Goal: Register for event/course

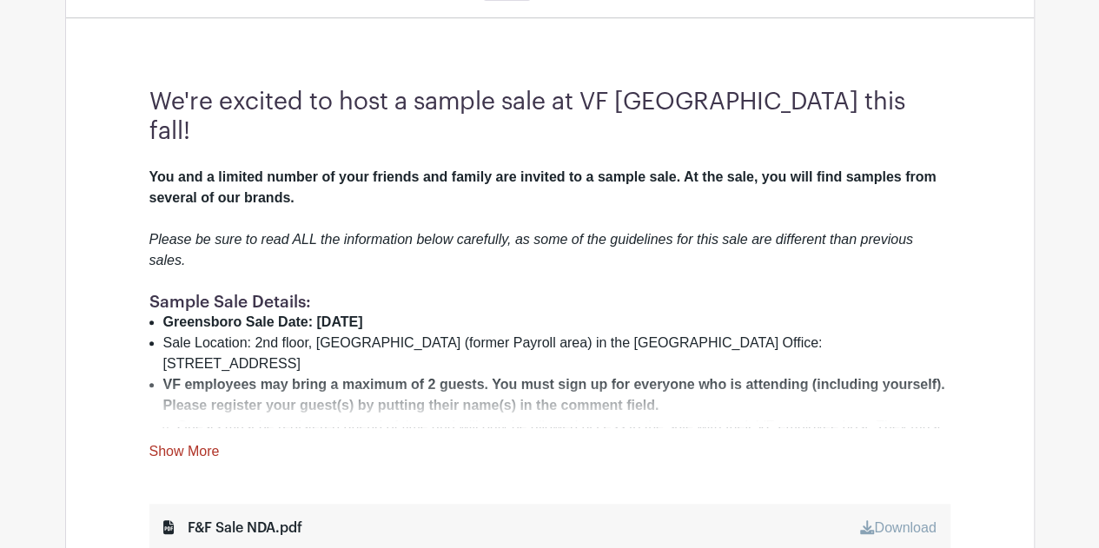
scroll to position [695, 0]
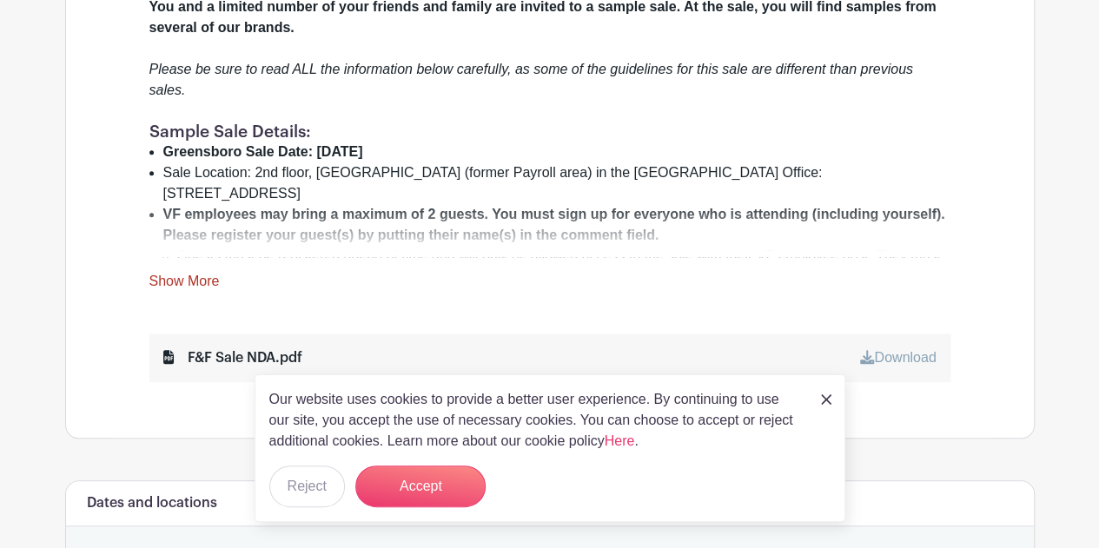
click at [184, 274] on link "Show More" at bounding box center [184, 285] width 70 height 22
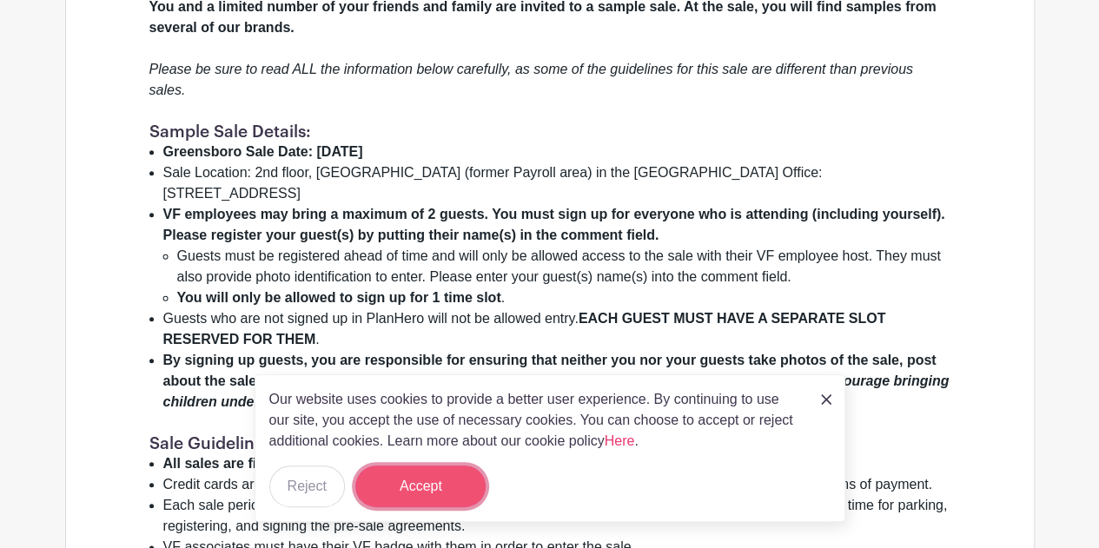
click at [413, 491] on button "Accept" at bounding box center [420, 487] width 130 height 42
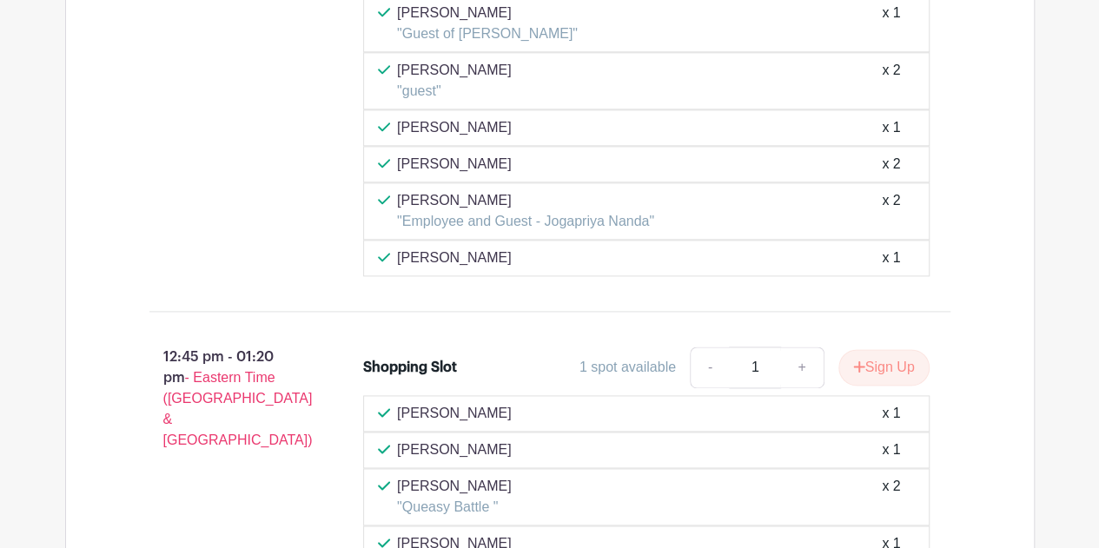
scroll to position [7641, 0]
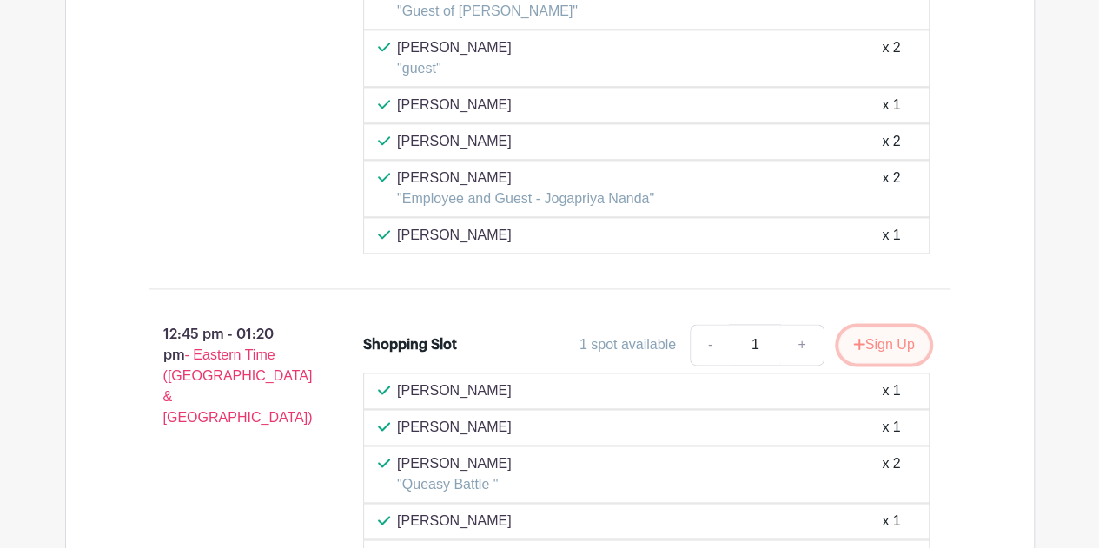
click at [888, 327] on button "Sign Up" at bounding box center [883, 345] width 91 height 36
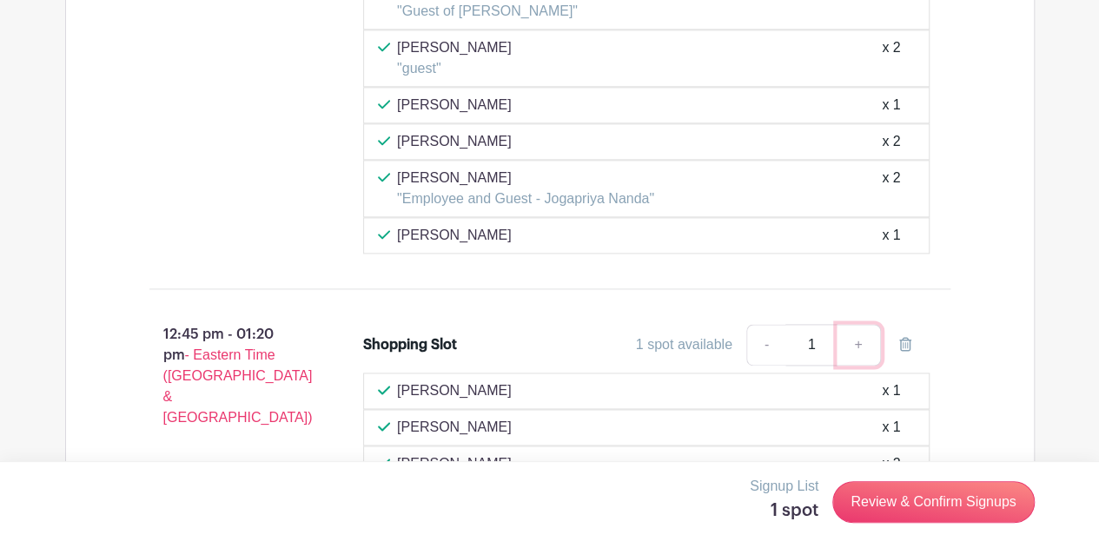
click at [863, 324] on link "+" at bounding box center [858, 345] width 43 height 42
click at [857, 324] on link "+" at bounding box center [858, 345] width 43 height 42
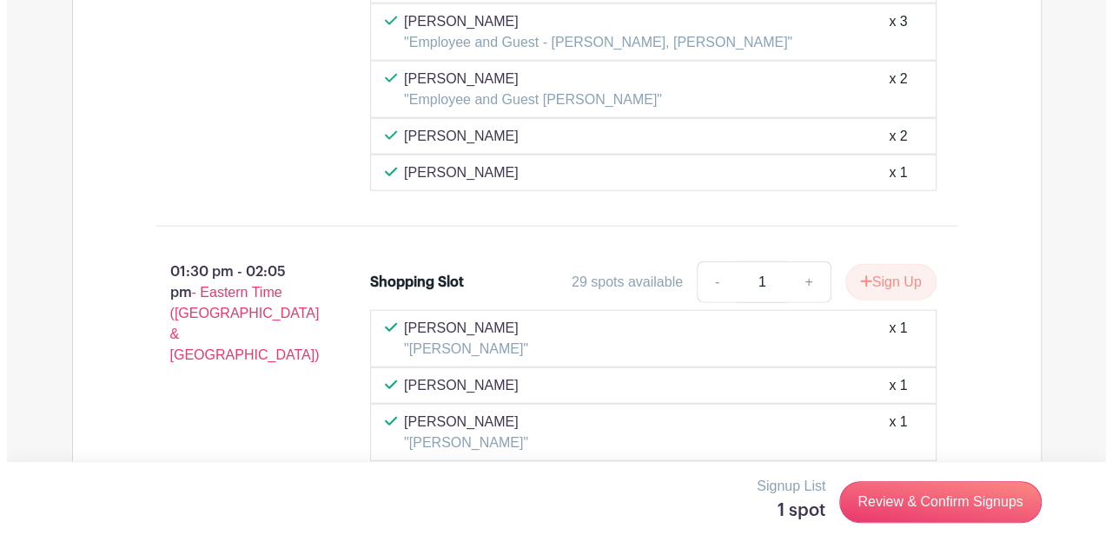
scroll to position [8423, 0]
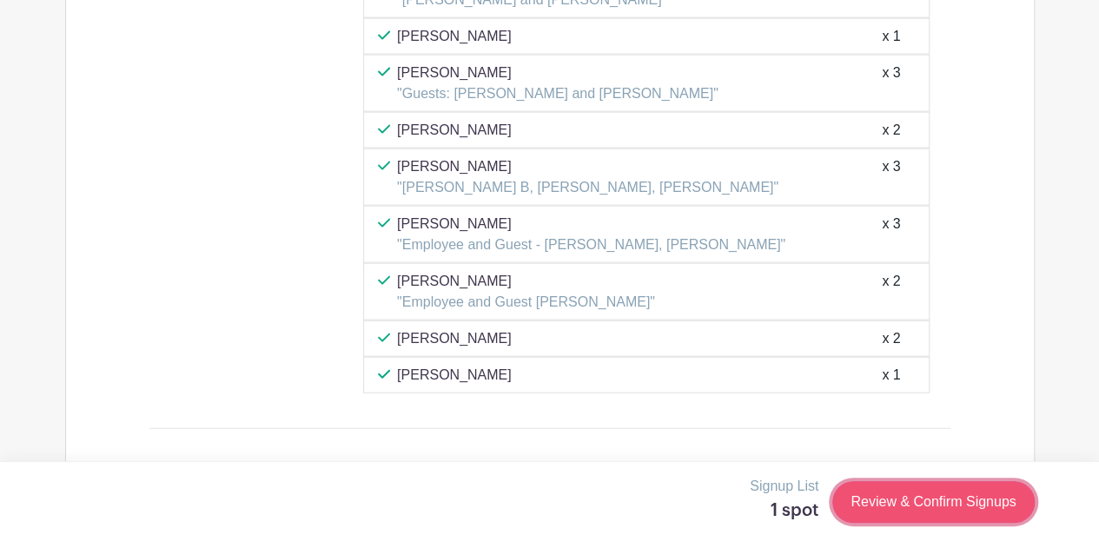
click at [928, 494] on link "Review & Confirm Signups" at bounding box center [933, 502] width 202 height 42
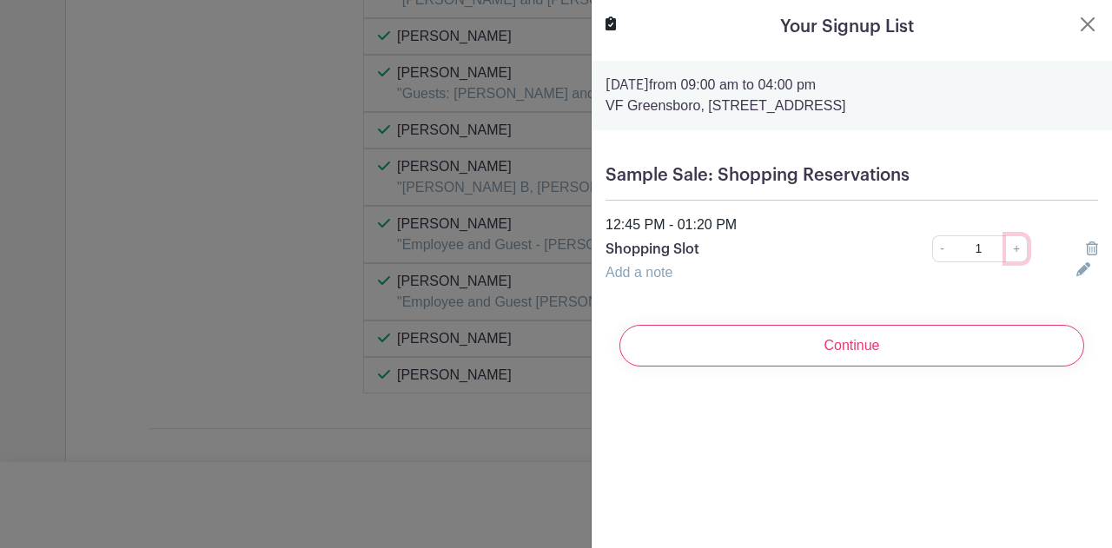
click at [1006, 252] on link "+" at bounding box center [1017, 248] width 22 height 27
click at [780, 96] on p "VF Greensboro, [STREET_ADDRESS]" at bounding box center [852, 106] width 493 height 21
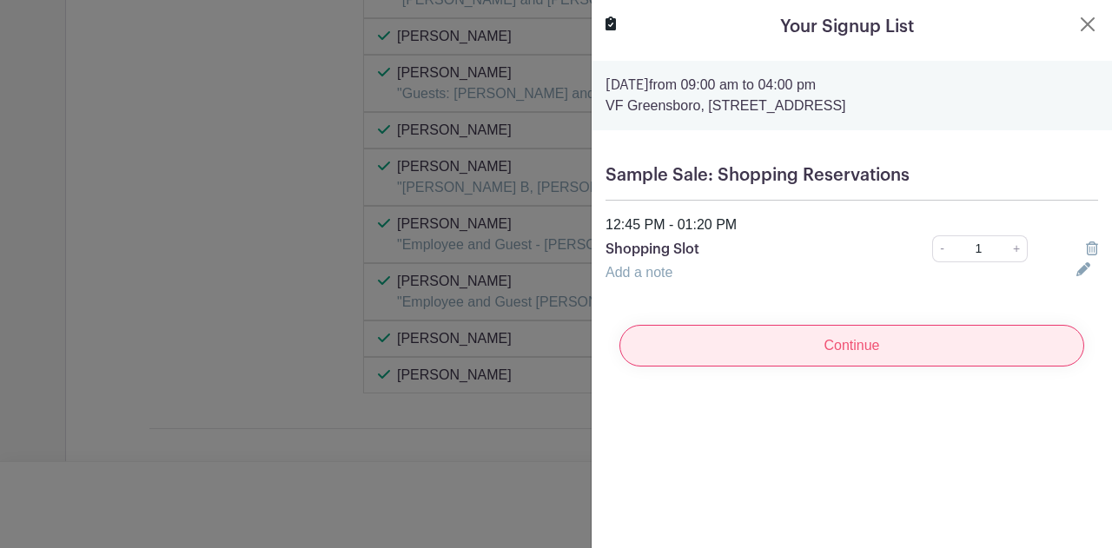
click at [798, 341] on input "Continue" at bounding box center [852, 346] width 465 height 42
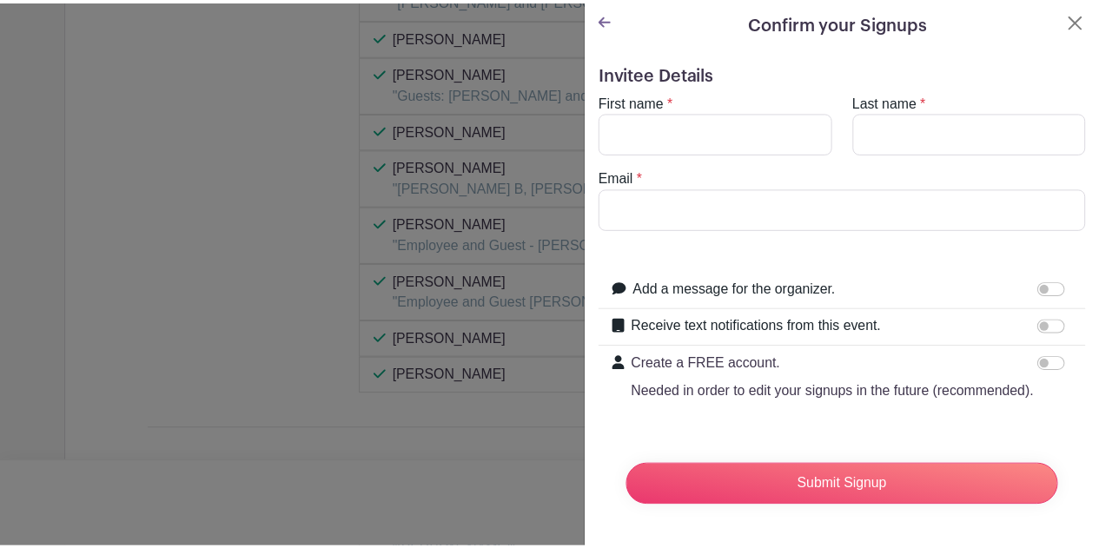
scroll to position [0, 0]
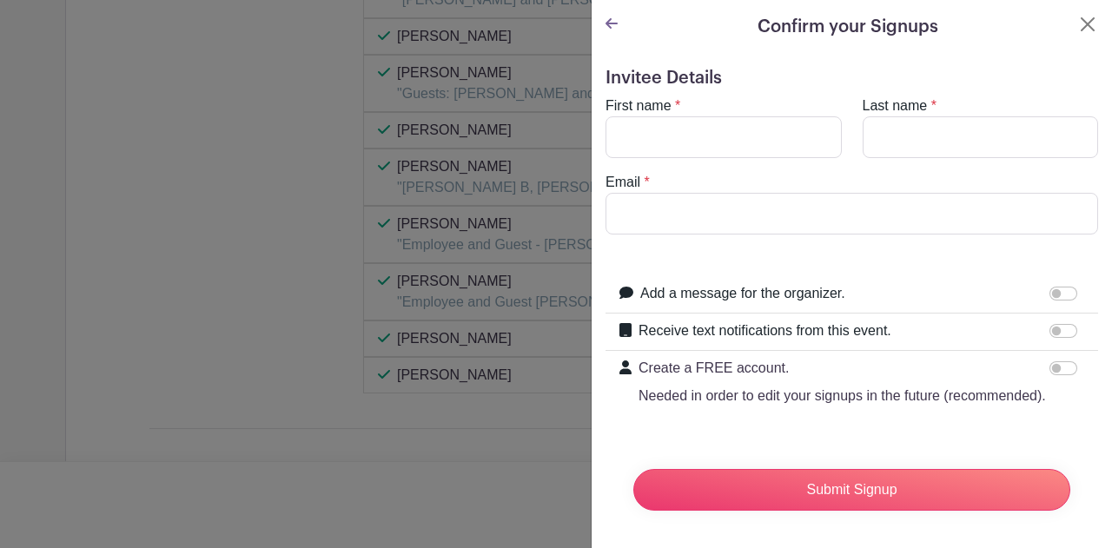
click at [667, 113] on label "First name" at bounding box center [639, 106] width 66 height 21
click at [667, 116] on input "First name" at bounding box center [724, 137] width 236 height 42
click at [1077, 27] on button "Close" at bounding box center [1087, 24] width 21 height 21
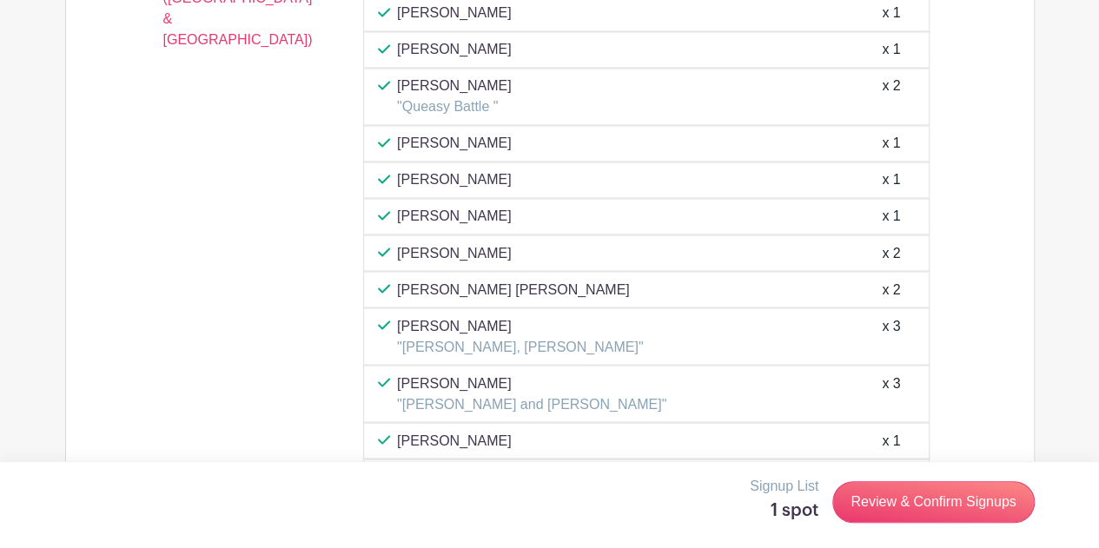
scroll to position [7728, 0]
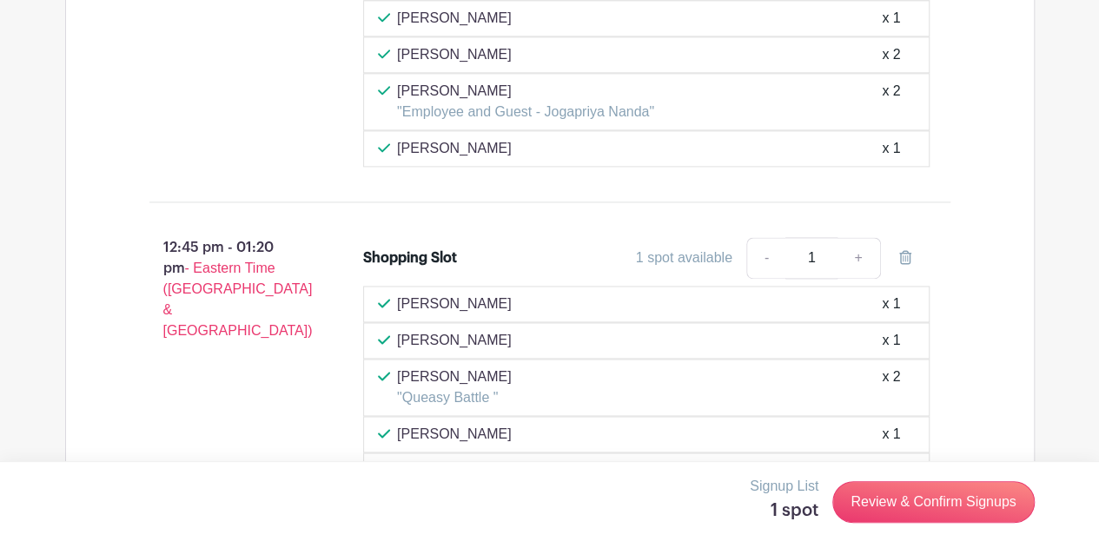
click at [815, 237] on input "1" at bounding box center [811, 258] width 52 height 42
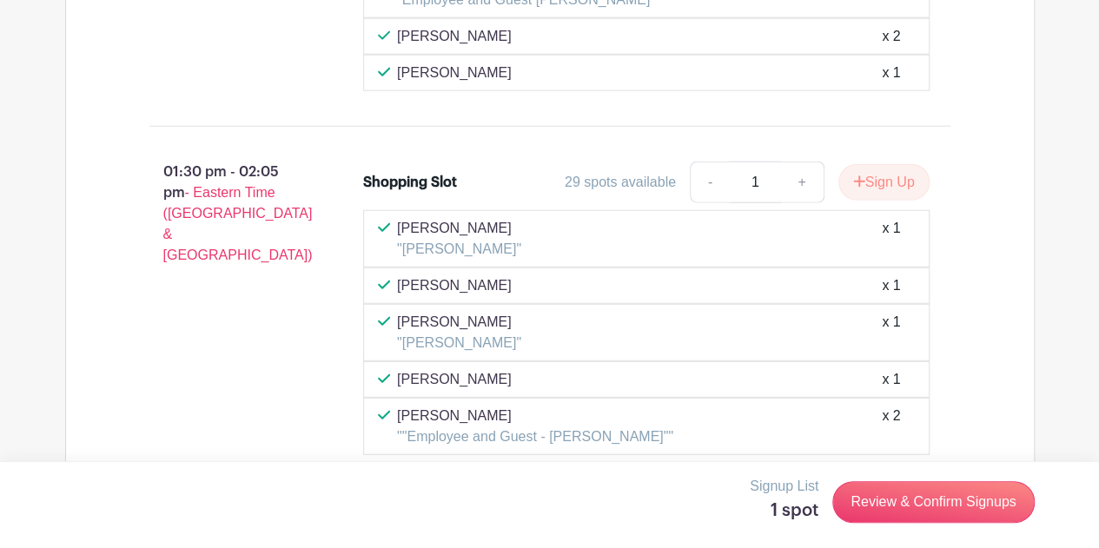
scroll to position [8597, 0]
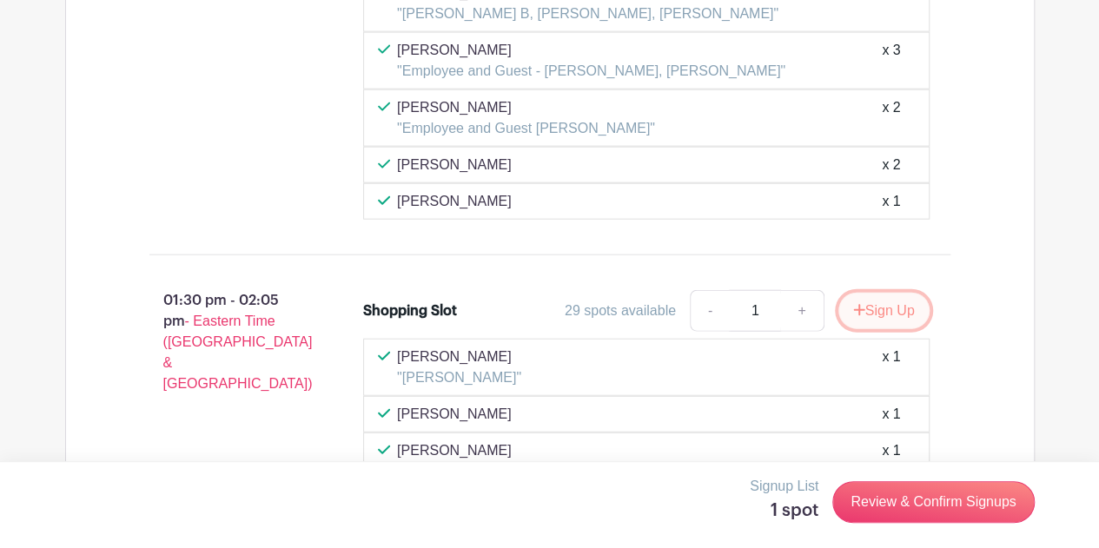
click at [891, 293] on button "Sign Up" at bounding box center [883, 311] width 91 height 36
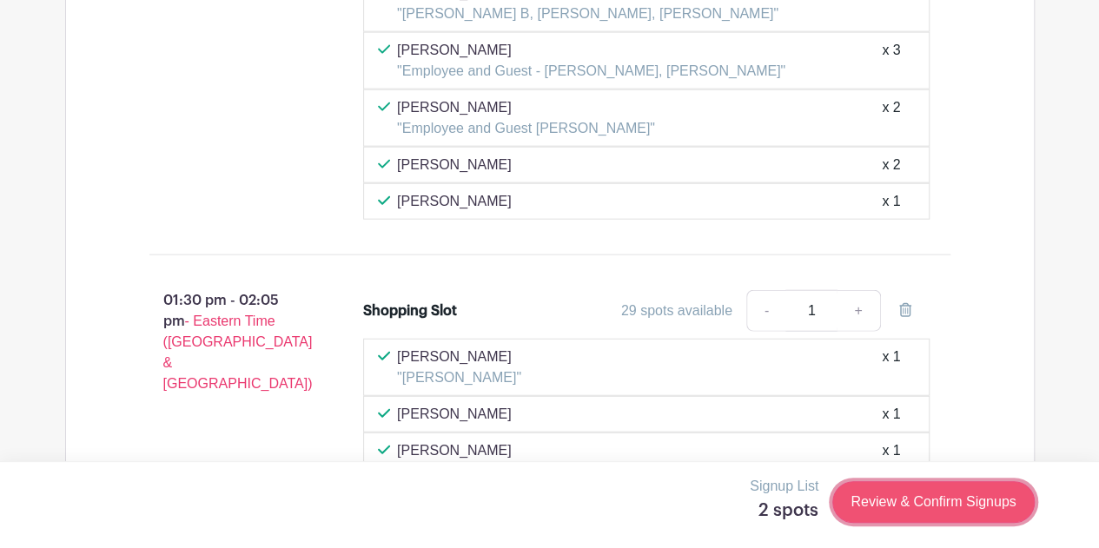
click at [885, 500] on link "Review & Confirm Signups" at bounding box center [933, 502] width 202 height 42
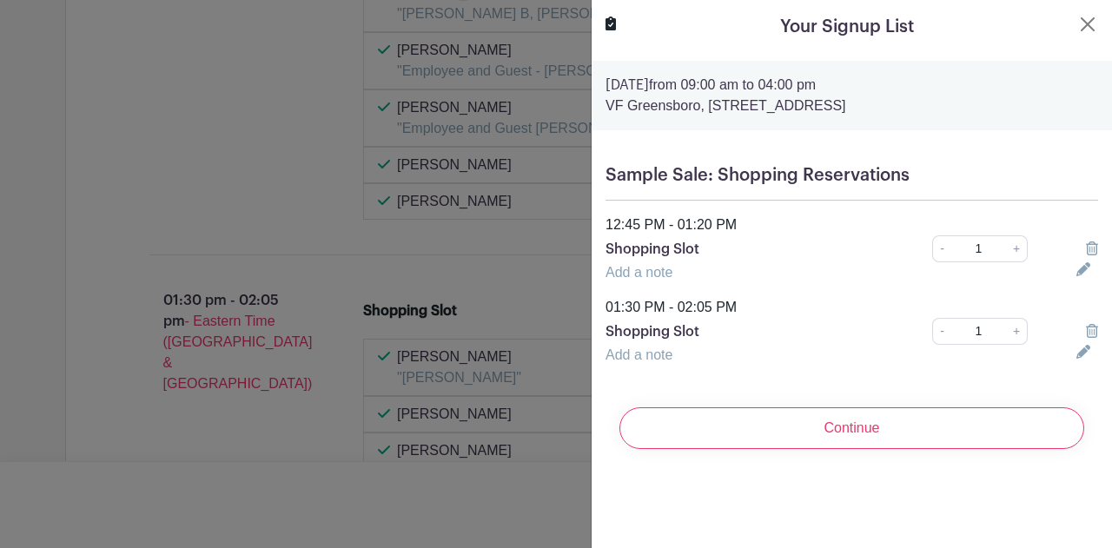
click at [1086, 249] on icon at bounding box center [1092, 249] width 12 height 14
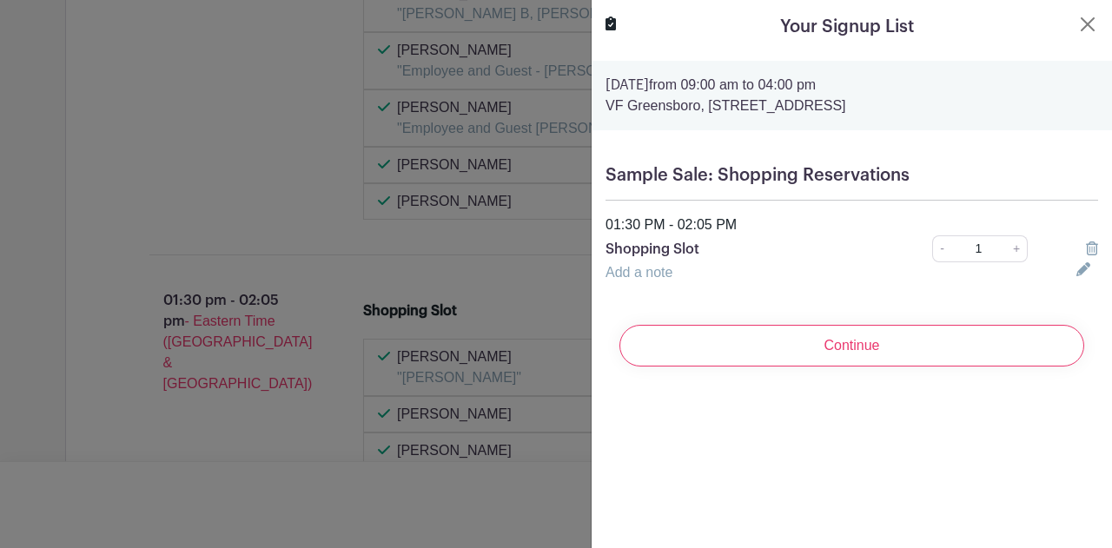
click at [1072, 239] on div at bounding box center [1087, 249] width 43 height 21
click at [1086, 251] on icon at bounding box center [1092, 249] width 12 height 14
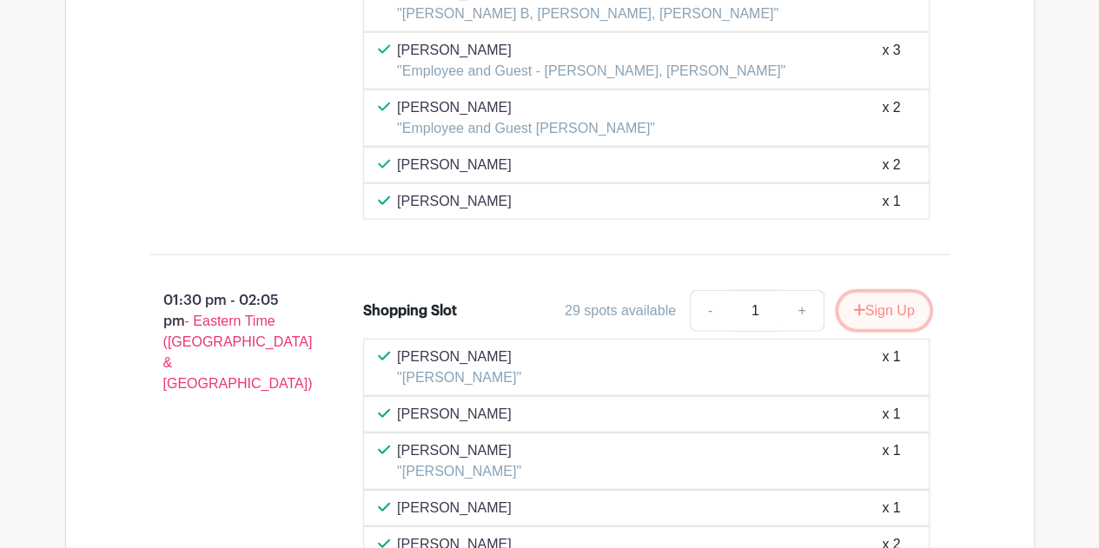
click at [881, 293] on button "Sign Up" at bounding box center [883, 311] width 91 height 36
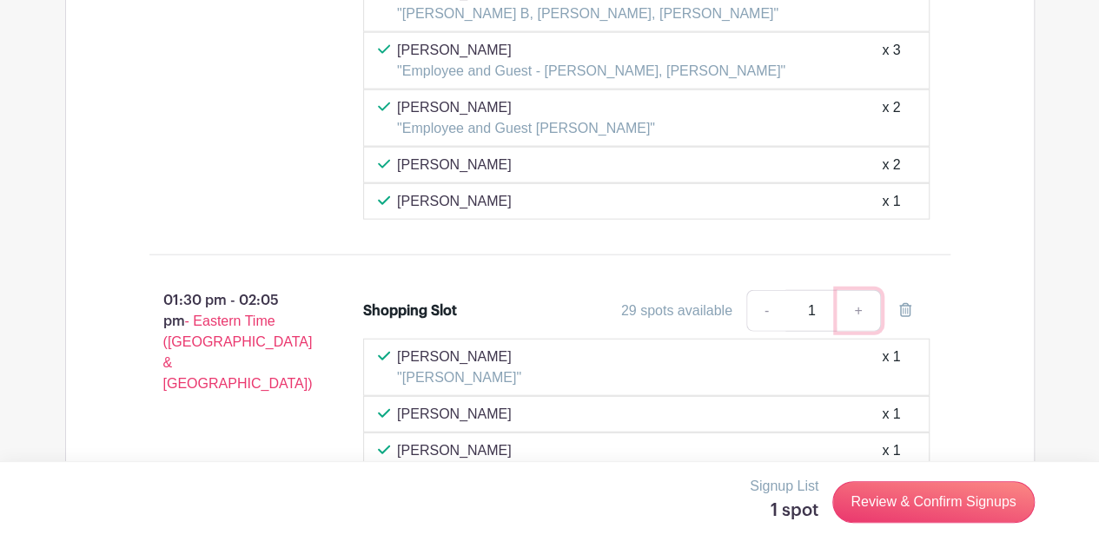
click at [857, 290] on link "+" at bounding box center [858, 311] width 43 height 42
type input "2"
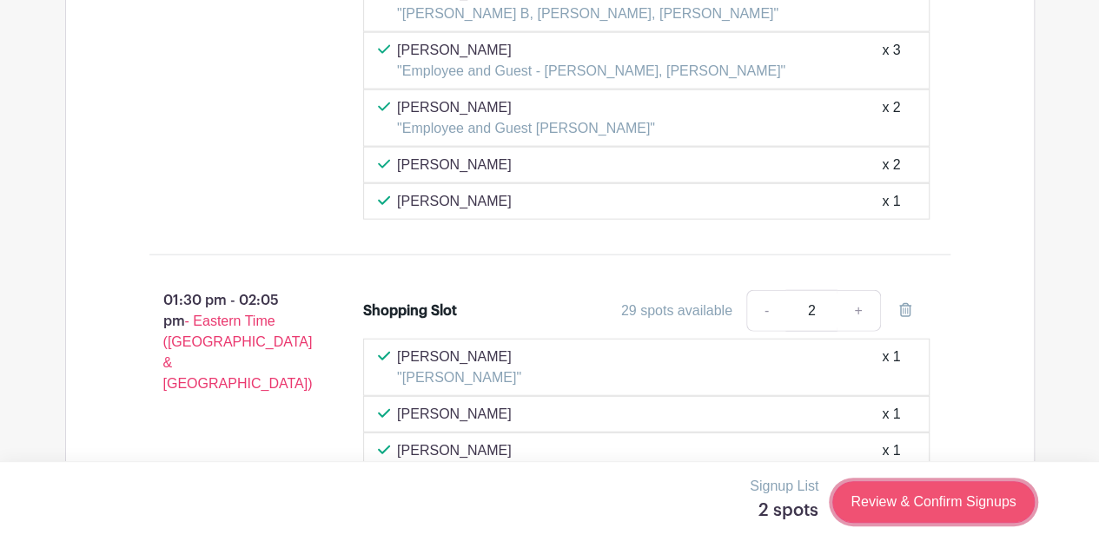
click at [920, 503] on link "Review & Confirm Signups" at bounding box center [933, 502] width 202 height 42
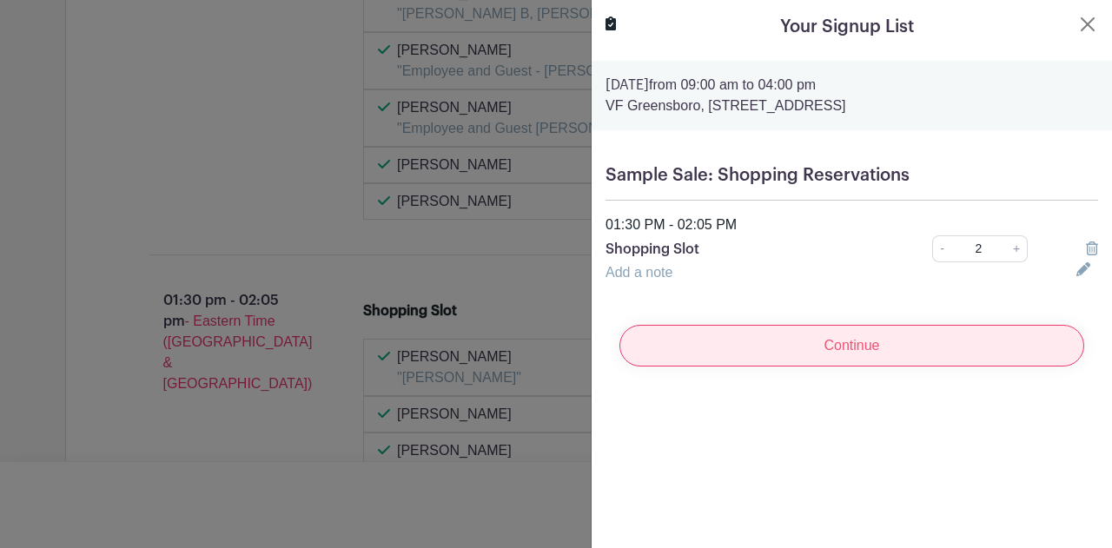
click at [838, 348] on input "Continue" at bounding box center [852, 346] width 465 height 42
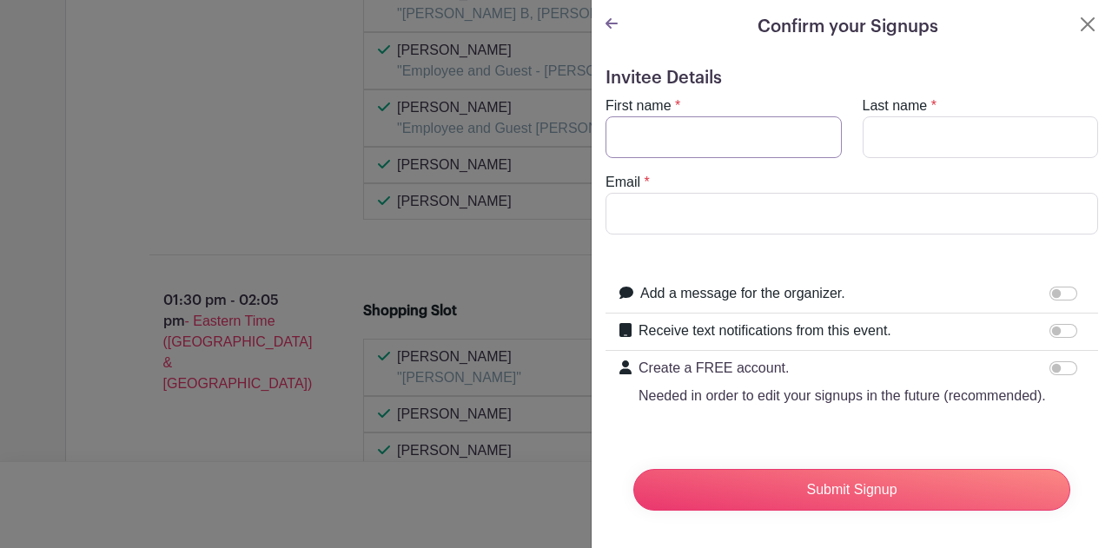
click at [664, 139] on input "First name" at bounding box center [724, 137] width 236 height 42
type input "[PERSON_NAME]"
click at [768, 215] on input "Email" at bounding box center [852, 214] width 493 height 42
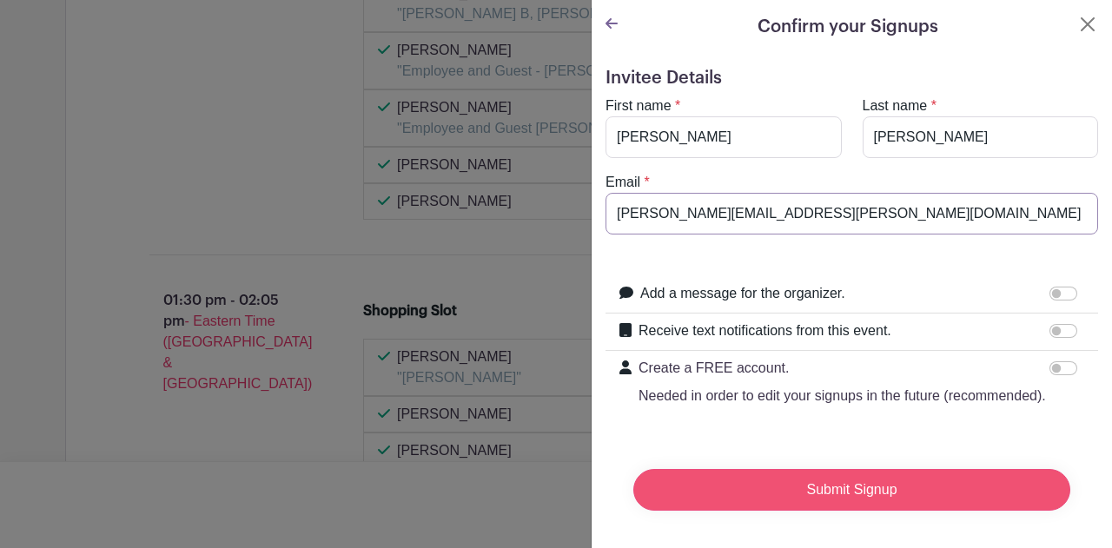
type input "[PERSON_NAME][EMAIL_ADDRESS][PERSON_NAME][DOMAIN_NAME]"
click at [833, 500] on input "Submit Signup" at bounding box center [851, 490] width 437 height 42
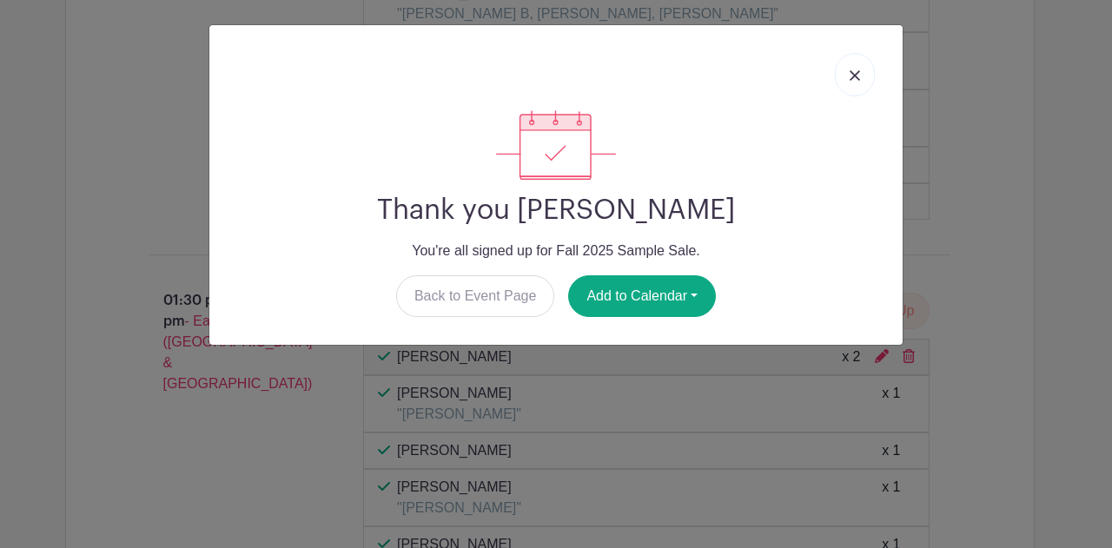
click at [852, 73] on img at bounding box center [855, 75] width 10 height 10
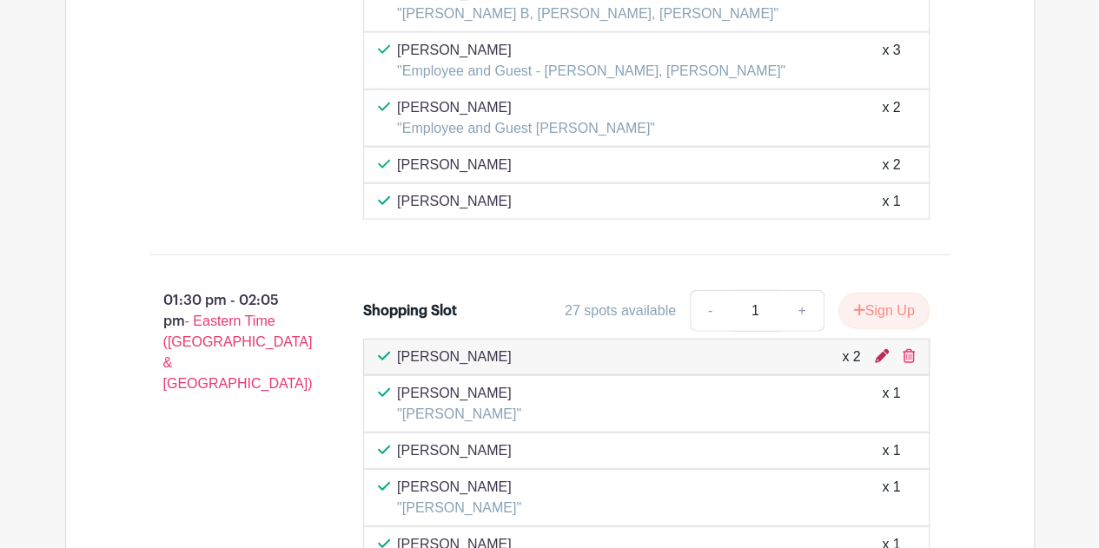
click at [876, 349] on icon at bounding box center [882, 356] width 14 height 14
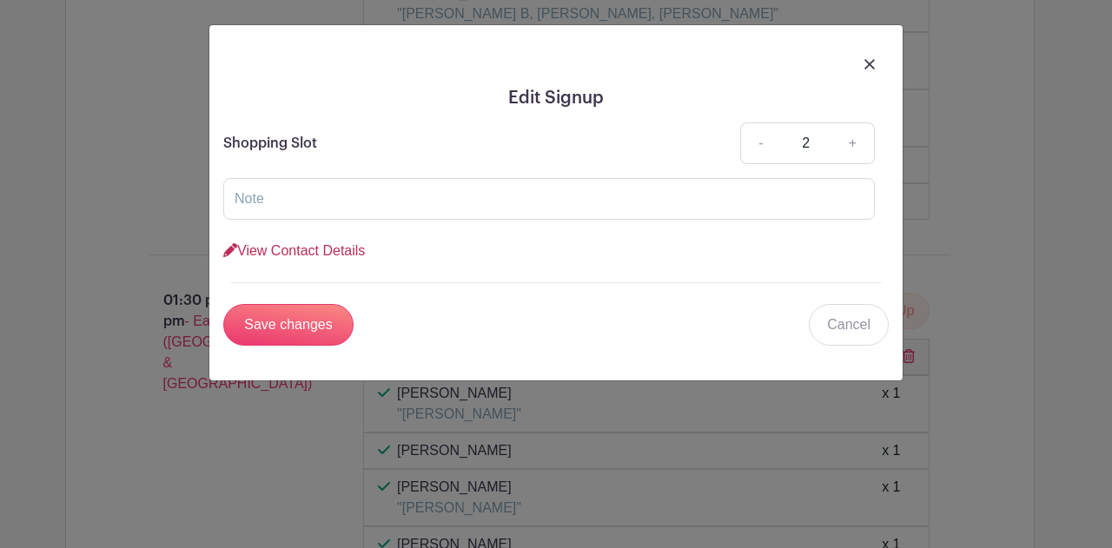
click at [312, 256] on link "View Contact Details" at bounding box center [294, 250] width 142 height 15
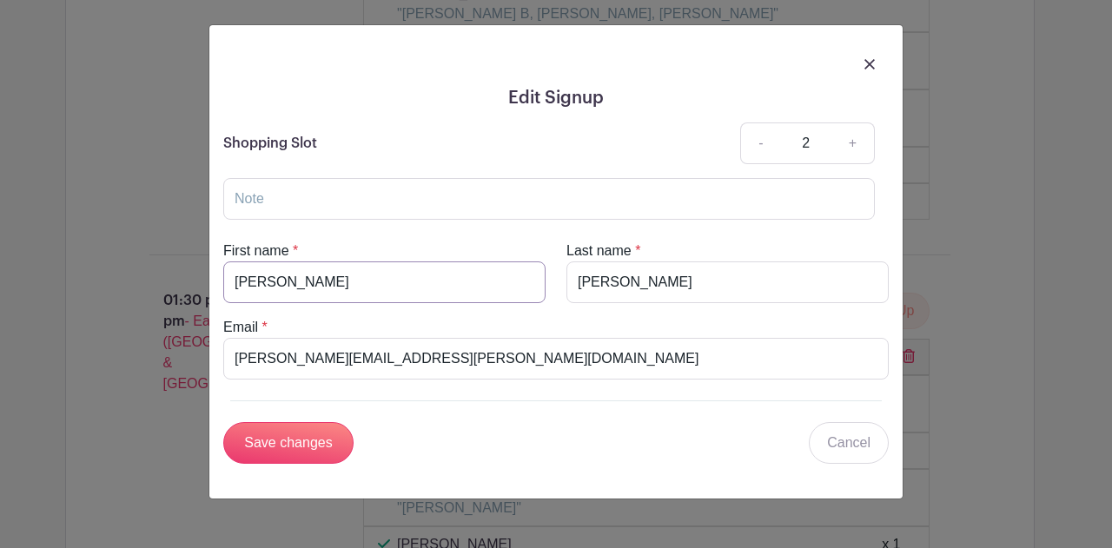
click at [312, 275] on input "[PERSON_NAME]" at bounding box center [384, 283] width 322 height 42
type input "[PERSON_NAME]"
click at [296, 355] on input "[PERSON_NAME][EMAIL_ADDRESS][PERSON_NAME][DOMAIN_NAME]" at bounding box center [556, 359] width 666 height 42
click at [295, 355] on input "[PERSON_NAME][EMAIL_ADDRESS][PERSON_NAME][DOMAIN_NAME]" at bounding box center [556, 359] width 666 height 42
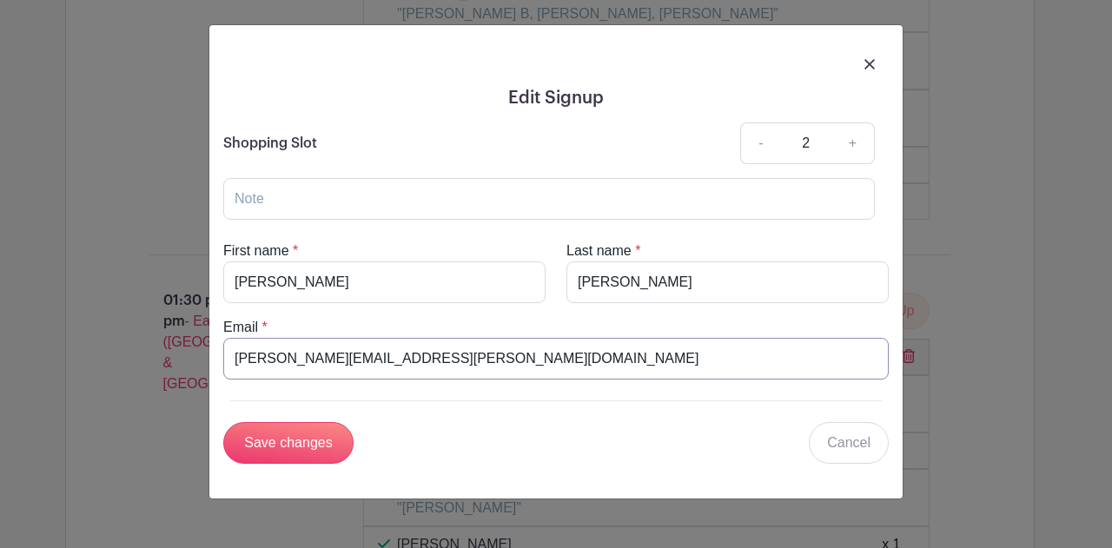
click at [295, 355] on input "[PERSON_NAME][EMAIL_ADDRESS][PERSON_NAME][DOMAIN_NAME]" at bounding box center [556, 359] width 666 height 42
type input "[PERSON_NAME][EMAIL_ADDRESS][DOMAIN_NAME]"
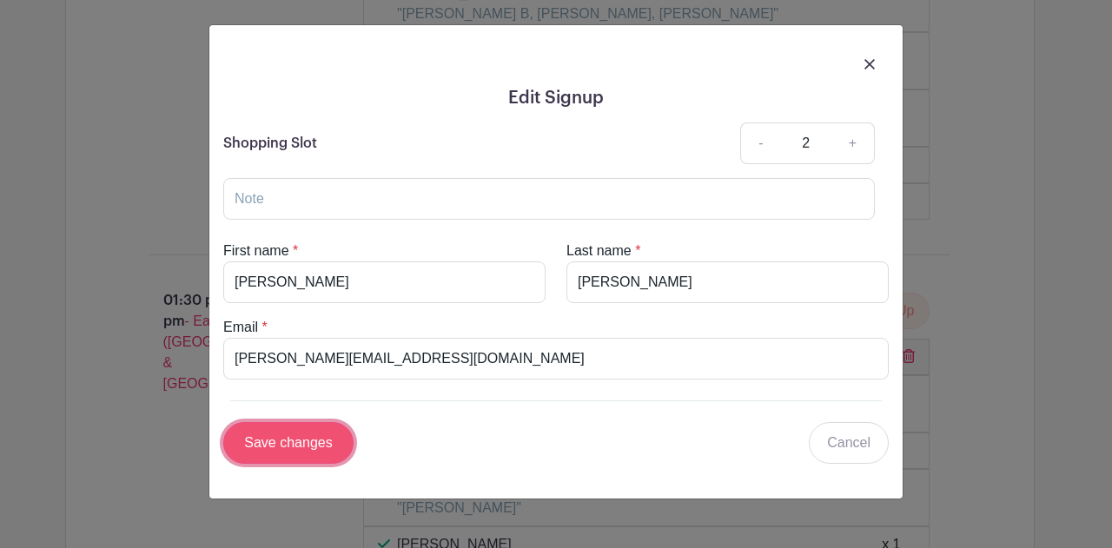
click at [285, 434] on input "Save changes" at bounding box center [288, 443] width 130 height 42
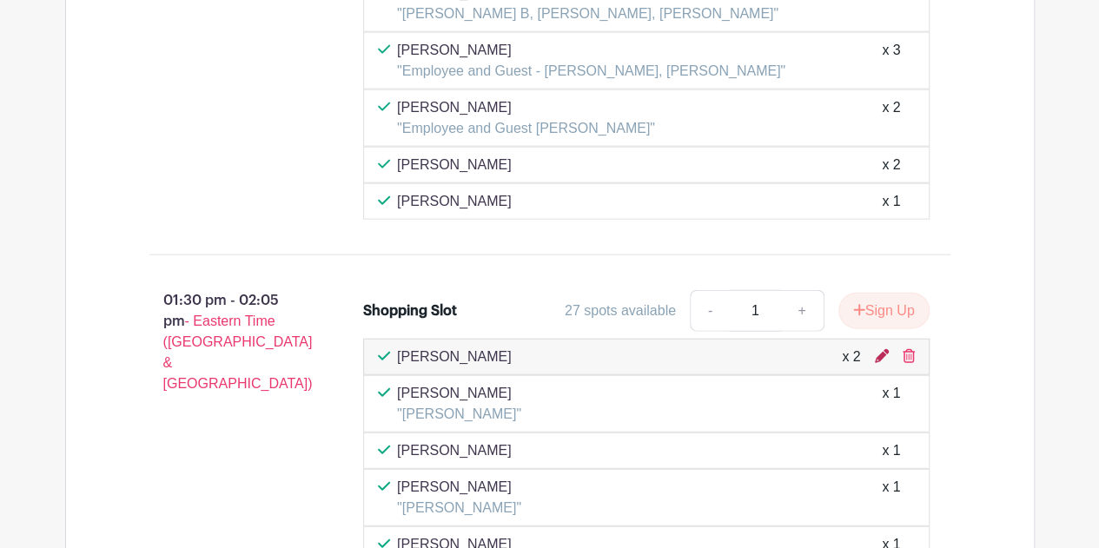
click at [877, 349] on icon at bounding box center [882, 356] width 14 height 14
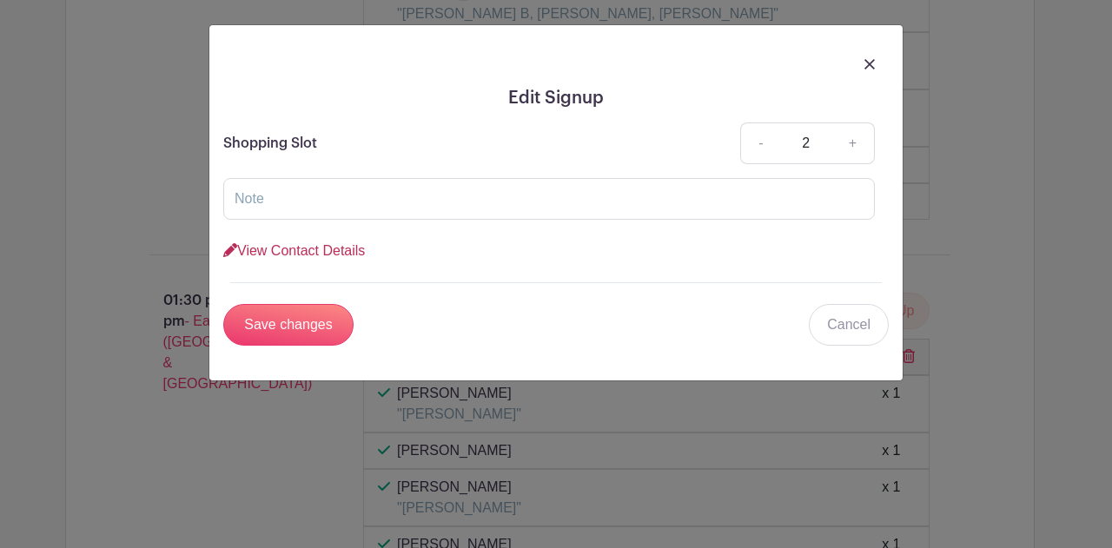
click at [329, 249] on link "View Contact Details" at bounding box center [294, 250] width 142 height 15
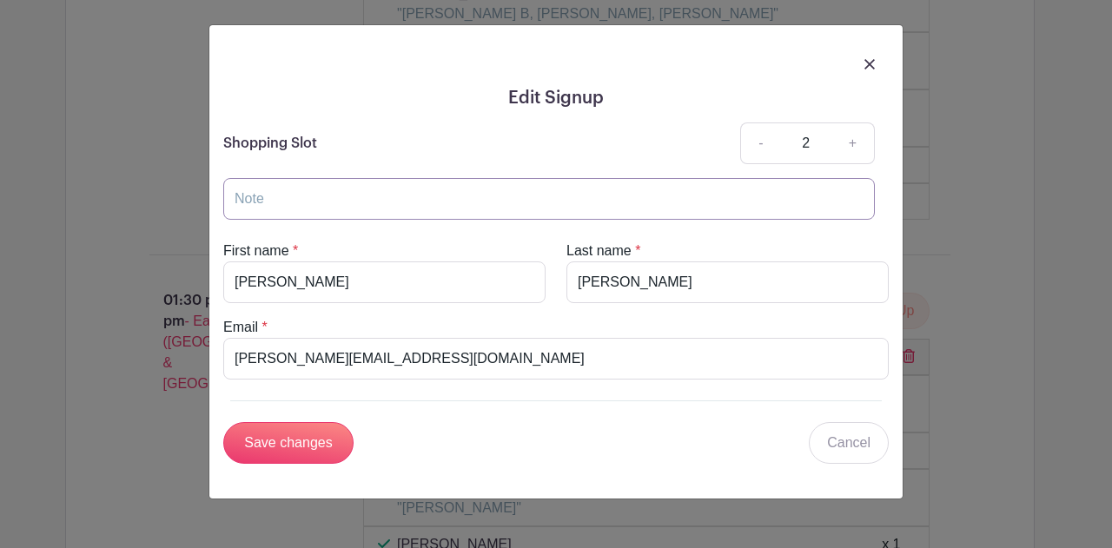
click at [324, 209] on input "text" at bounding box center [549, 199] width 652 height 42
type input "Employee + Guest ([PERSON_NAME])"
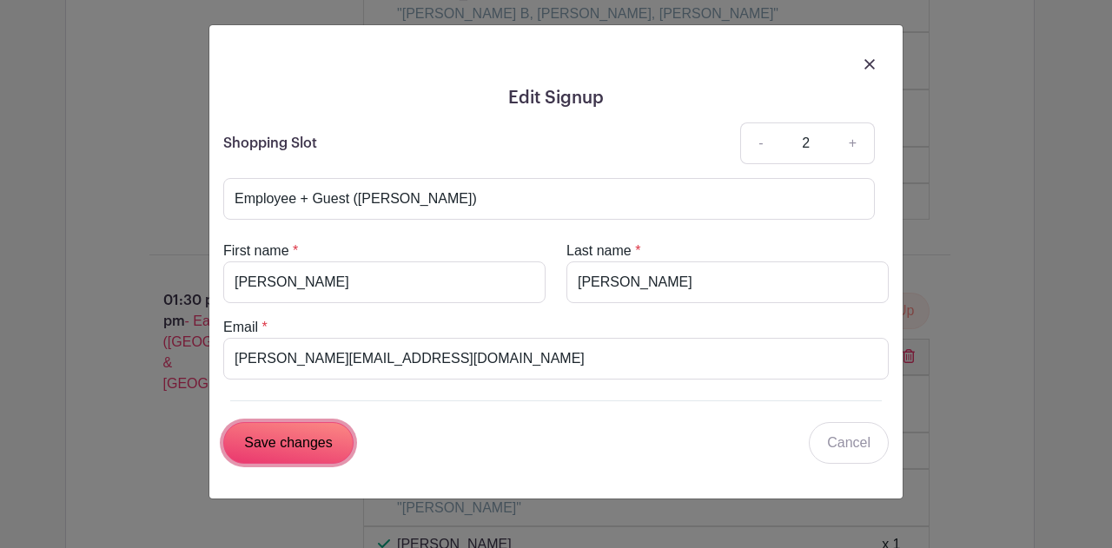
click at [296, 439] on input "Save changes" at bounding box center [288, 443] width 130 height 42
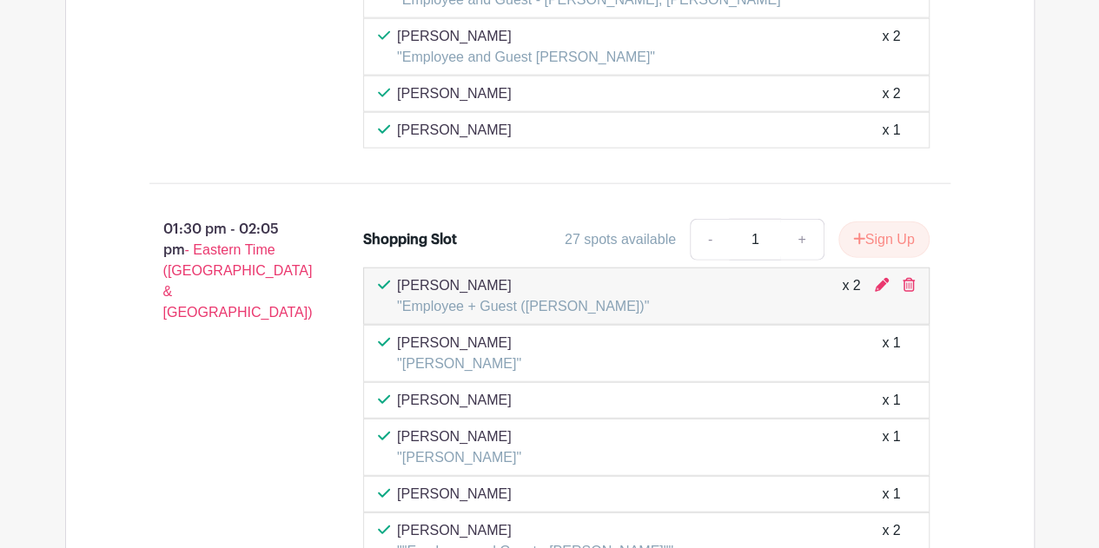
scroll to position [8492, 0]
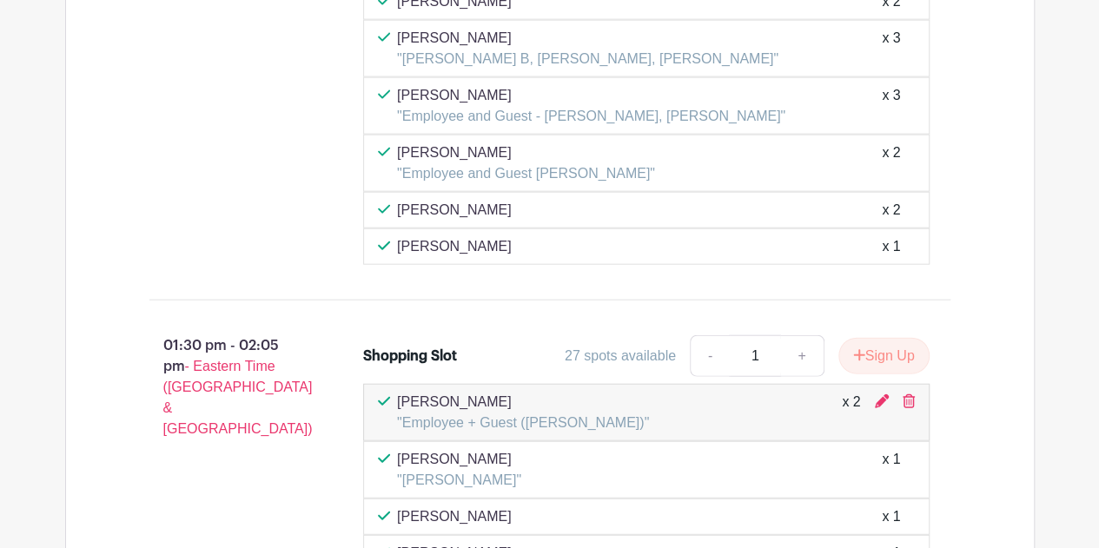
scroll to position [8579, 0]
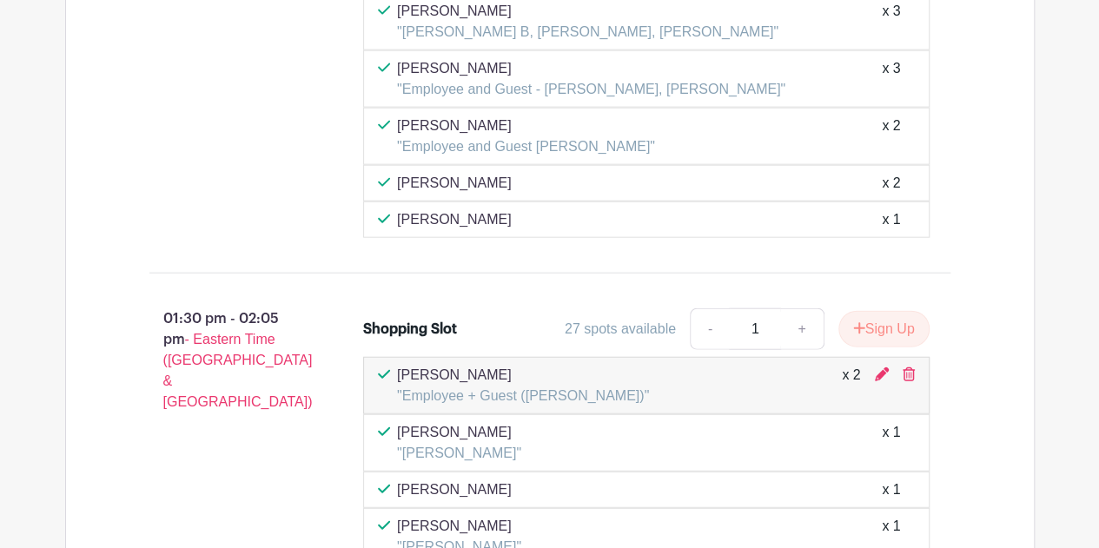
click at [393, 288] on div "01:30 pm - 02:05 pm - Eastern Time ([GEOGRAPHIC_DATA] & [GEOGRAPHIC_DATA]) Shop…" at bounding box center [550, 484] width 885 height 393
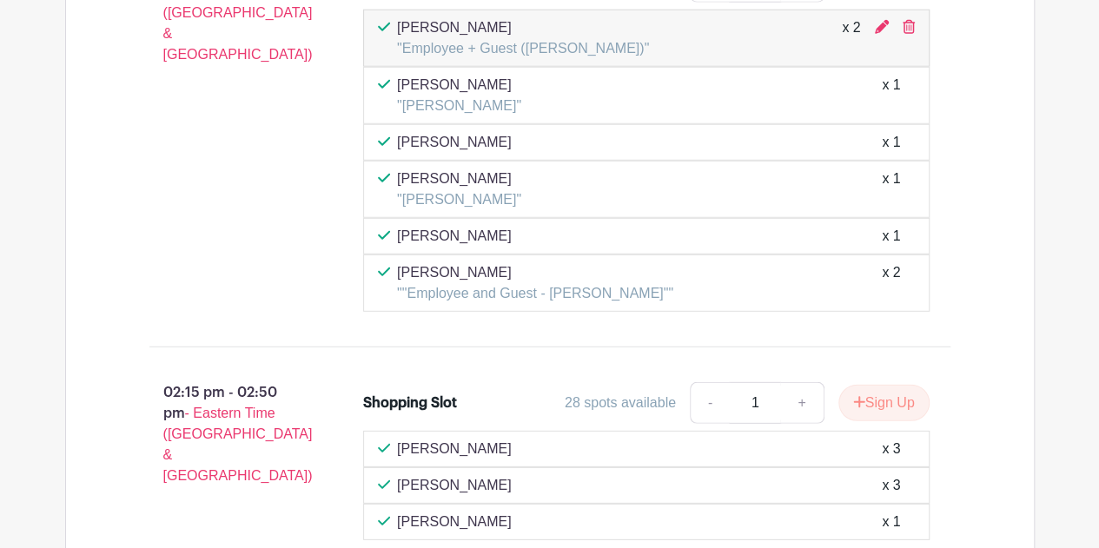
scroll to position [8492, 0]
